Goal: Answer question/provide support: Share knowledge or assist other users

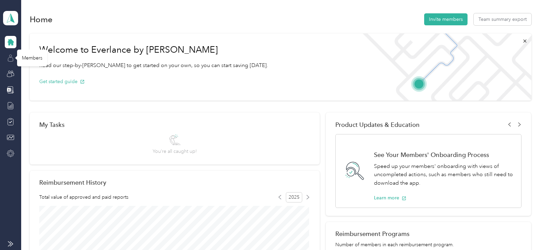
click at [11, 59] on icon at bounding box center [11, 58] width 8 height 8
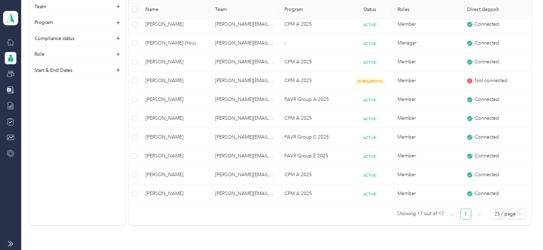
scroll to position [239, 0]
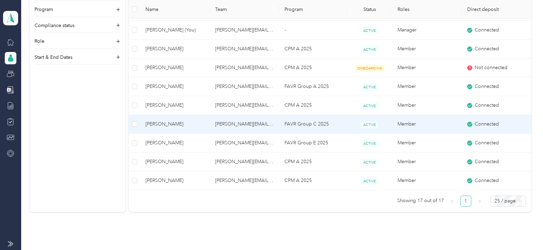
click at [156, 122] on span "[PERSON_NAME]" at bounding box center [175, 124] width 59 height 8
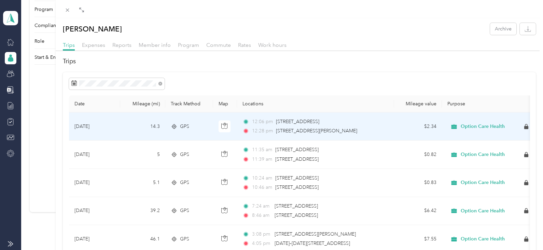
click at [281, 120] on span "[STREET_ADDRESS]" at bounding box center [297, 122] width 43 height 6
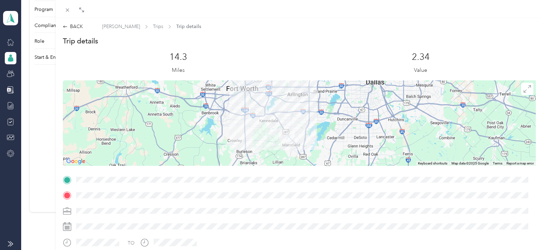
drag, startPoint x: 324, startPoint y: 55, endPoint x: 336, endPoint y: 37, distance: 21.7
click at [324, 54] on div "2.34 Value" at bounding box center [421, 63] width 231 height 23
